Goal: Register for event/course

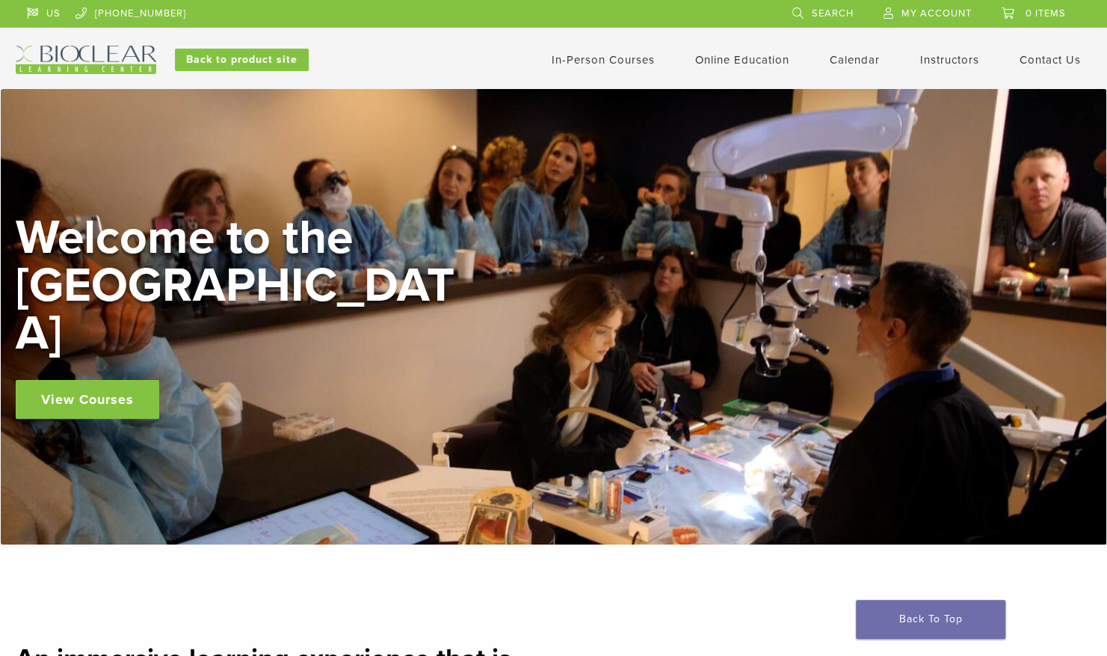
click at [552, 62] on link "In-Person Courses" at bounding box center [603, 59] width 103 height 13
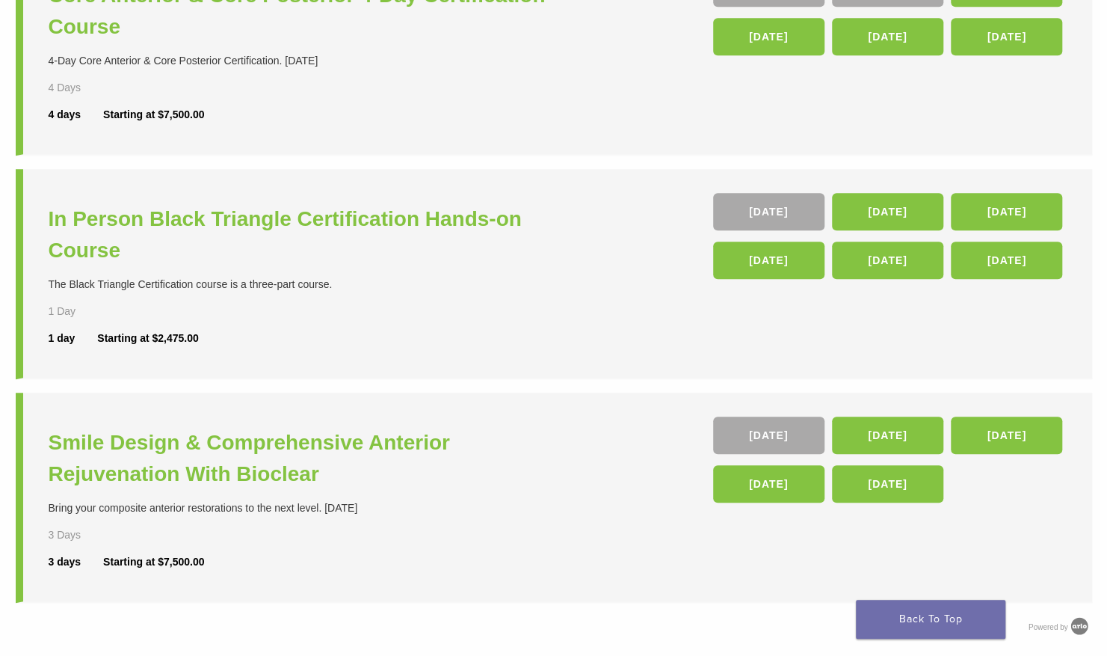
scroll to position [453, 0]
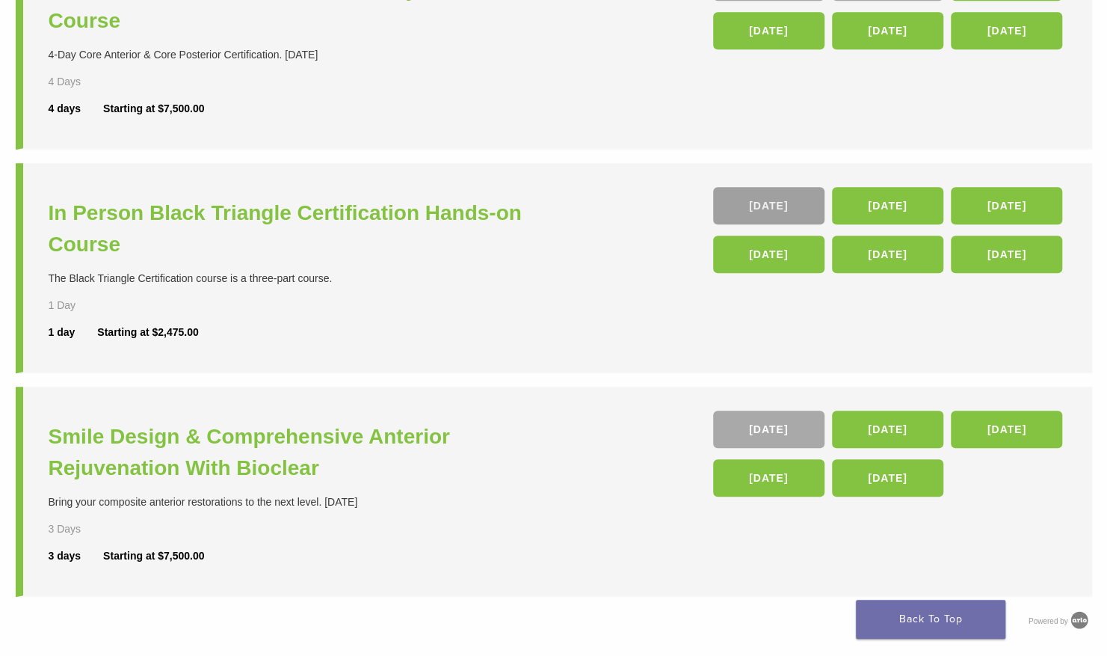
click at [756, 204] on link "26 Sep" at bounding box center [768, 205] width 111 height 37
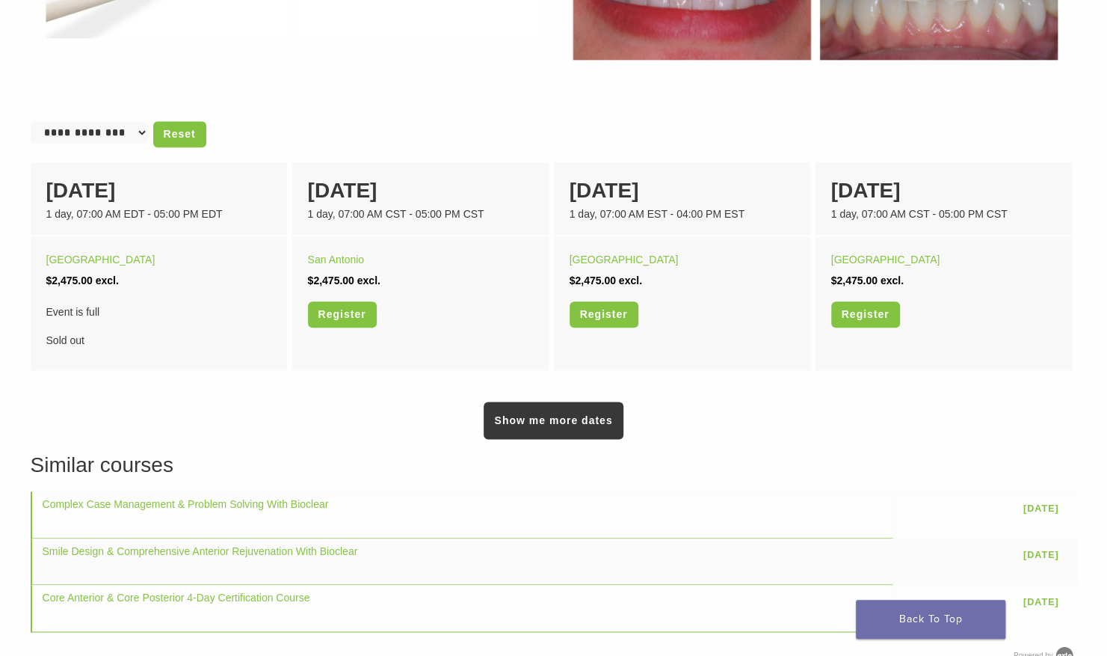
scroll to position [910, 0]
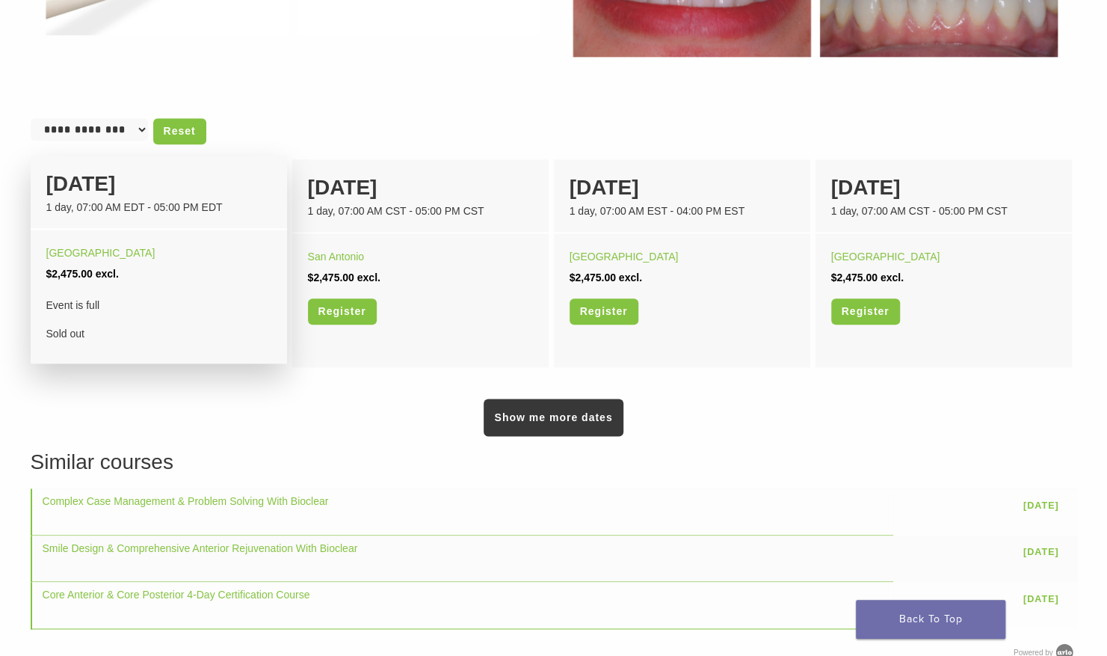
click at [100, 186] on div "[DATE]" at bounding box center [158, 183] width 225 height 31
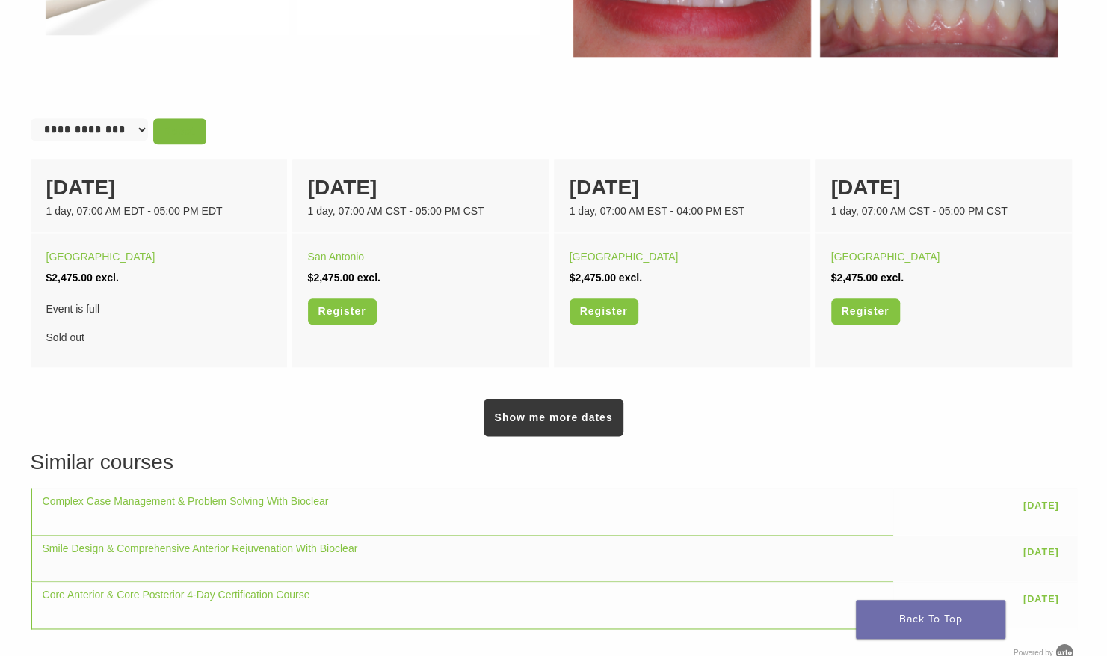
click at [170, 129] on link "Reset" at bounding box center [179, 131] width 53 height 26
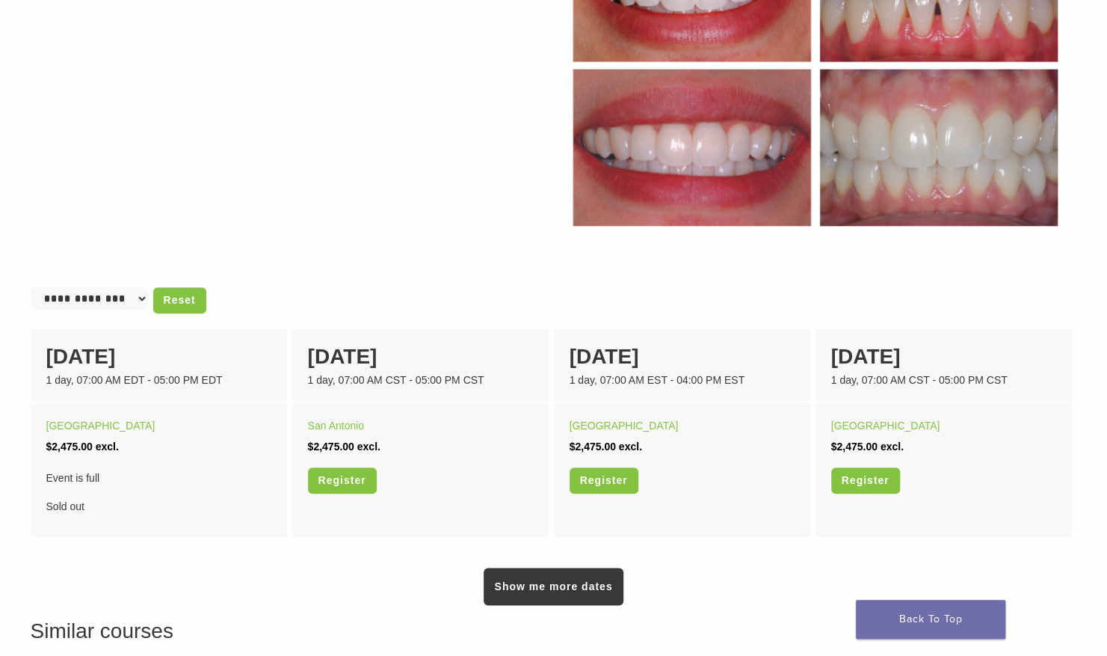
scroll to position [765, 0]
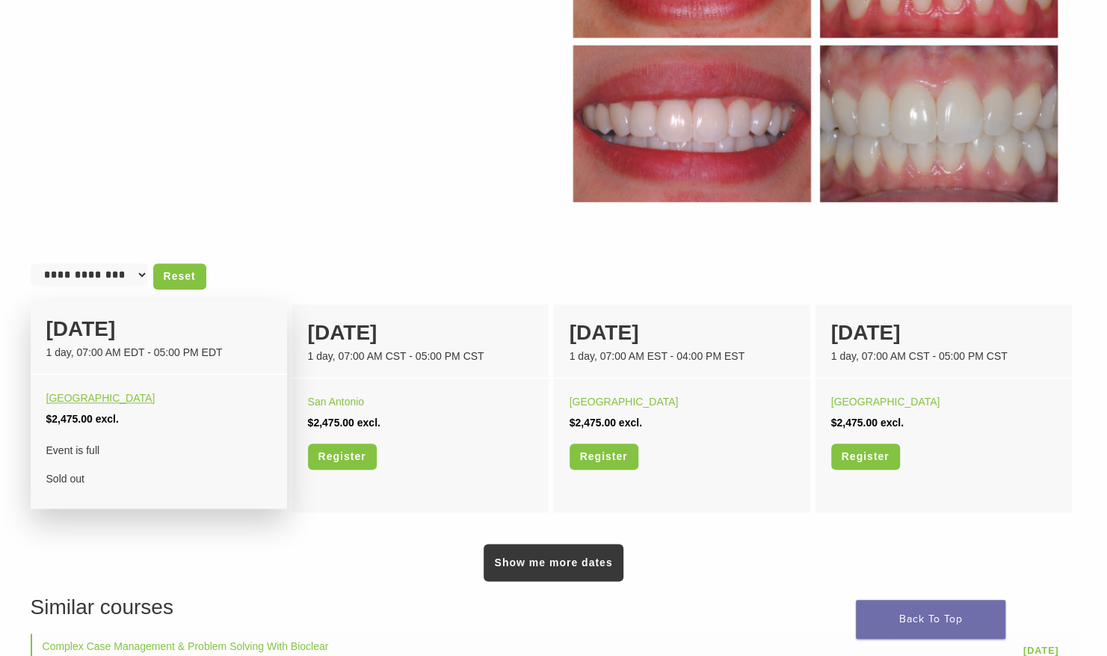
click at [58, 396] on link "[GEOGRAPHIC_DATA]" at bounding box center [100, 398] width 109 height 12
